Goal: Task Accomplishment & Management: Manage account settings

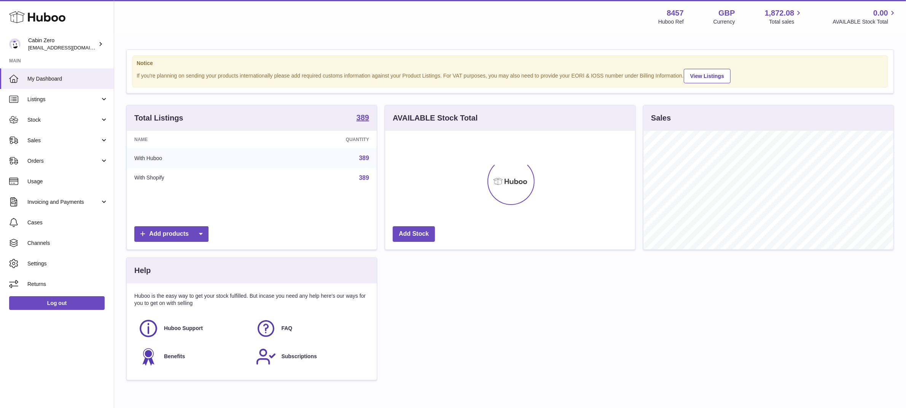
scroll to position [118, 250]
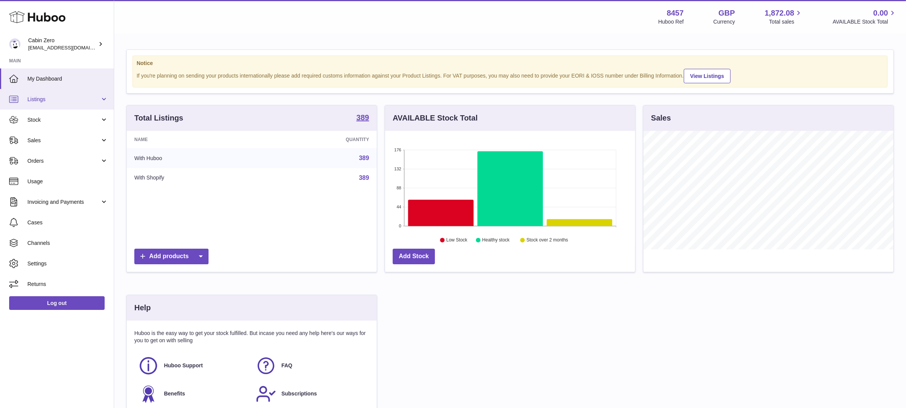
click at [89, 96] on span "Listings" at bounding box center [63, 99] width 73 height 7
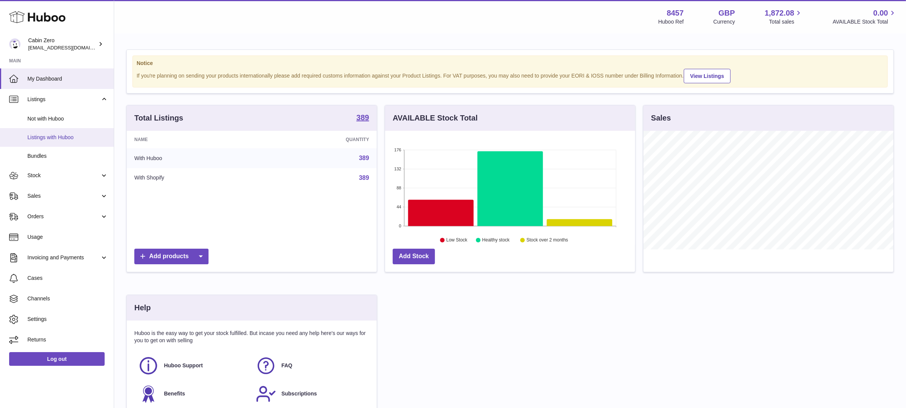
click at [69, 138] on span "Listings with Huboo" at bounding box center [67, 137] width 81 height 7
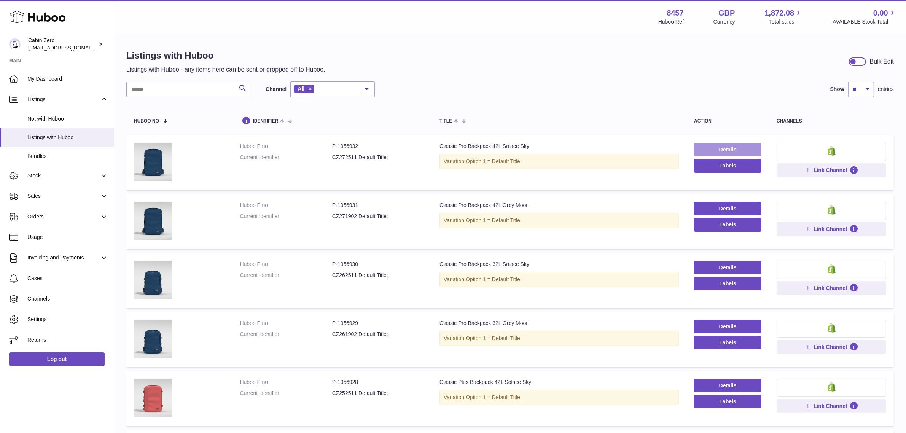
click at [727, 149] on link "Details" at bounding box center [727, 150] width 67 height 14
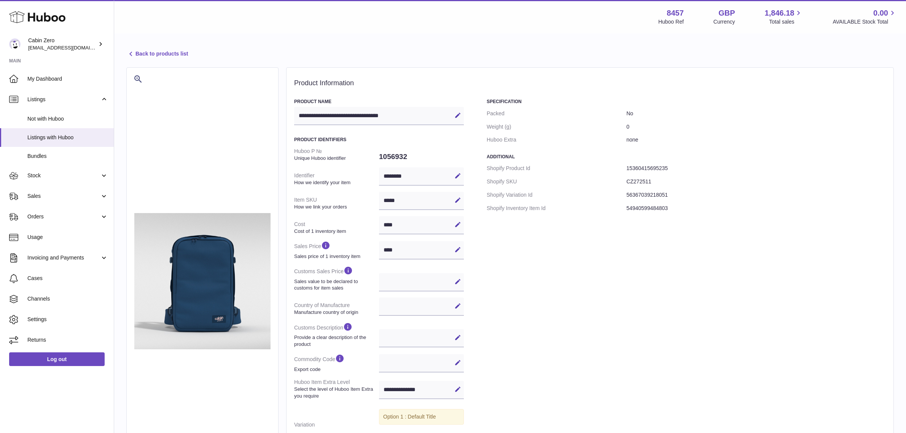
select select
select select "****"
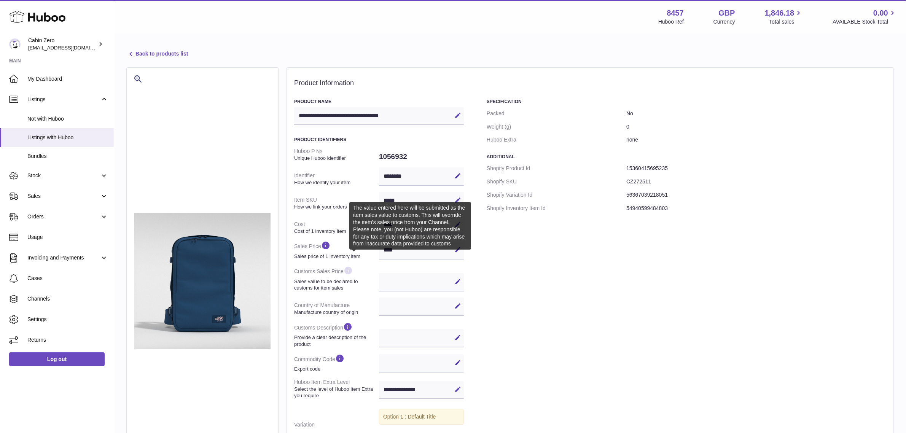
click at [353, 272] on em at bounding box center [348, 271] width 9 height 10
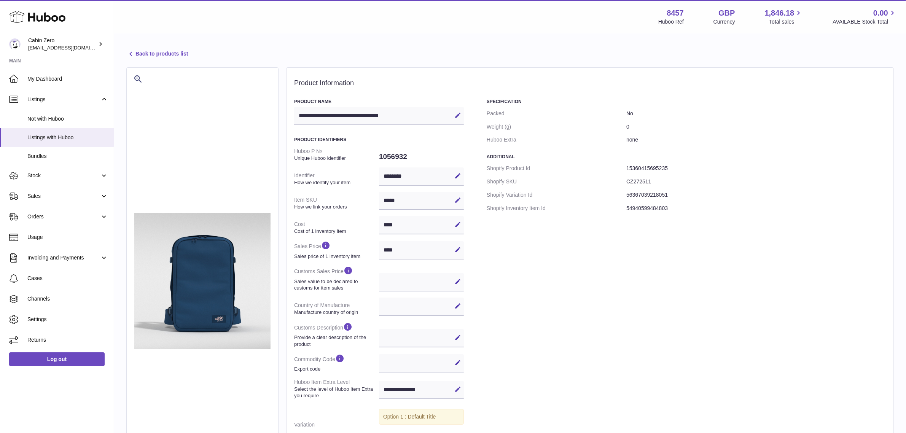
click at [147, 56] on link "Back to products list" at bounding box center [157, 53] width 62 height 9
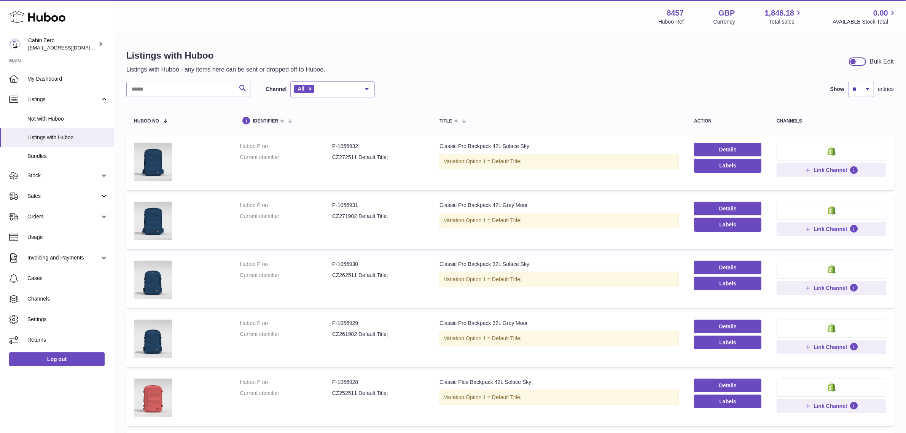
drag, startPoint x: 533, startPoint y: 110, endPoint x: 611, endPoint y: 122, distance: 78.2
click at [533, 110] on th "title" at bounding box center [559, 120] width 255 height 22
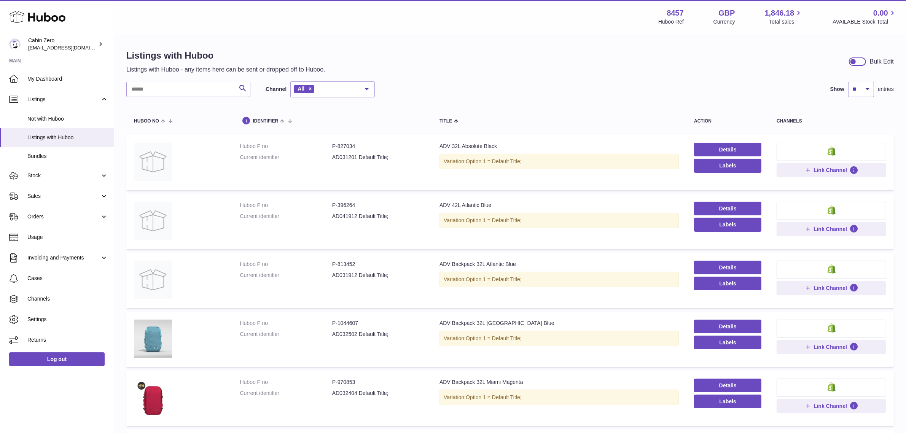
click at [503, 99] on div "Search Channel All All eBay Amazon Shopify Woocommerce Etsy No elements found. …" at bounding box center [509, 409] width 767 height 657
click at [520, 67] on div "Listings with Huboo Listings with Huboo - any items here can be sent or dropped…" at bounding box center [509, 61] width 767 height 24
click at [726, 210] on link "Details" at bounding box center [727, 209] width 67 height 14
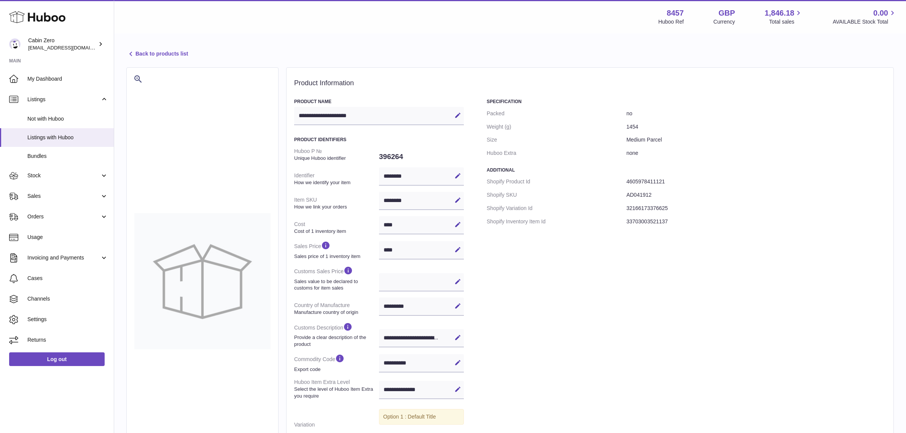
select select "**"
select select "****"
click at [457, 282] on icon at bounding box center [457, 281] width 7 height 7
click at [409, 285] on input "text" at bounding box center [421, 282] width 85 height 18
drag, startPoint x: 406, startPoint y: 285, endPoint x: 350, endPoint y: 285, distance: 55.9
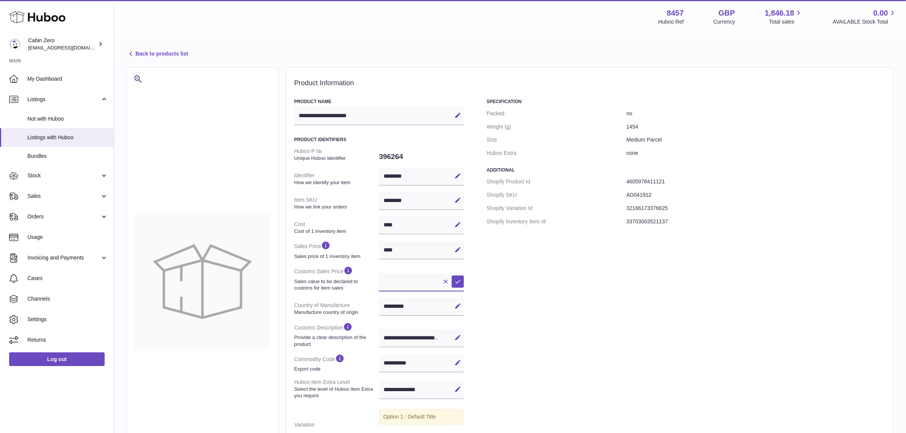
click at [364, 285] on dl "Huboo P № Unique Huboo identifier 396264 Identifier How we identify your item *…" at bounding box center [379, 288] width 170 height 287
